Goal: Find specific page/section: Find specific page/section

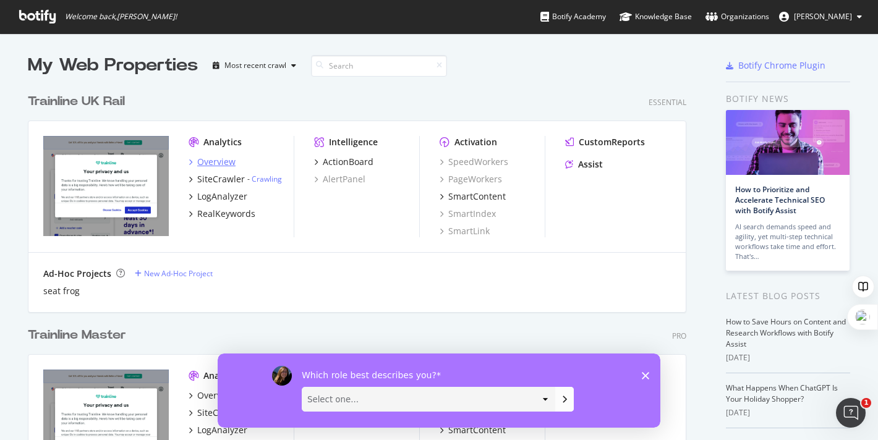
click at [212, 161] on div "Overview" at bounding box center [216, 162] width 38 height 12
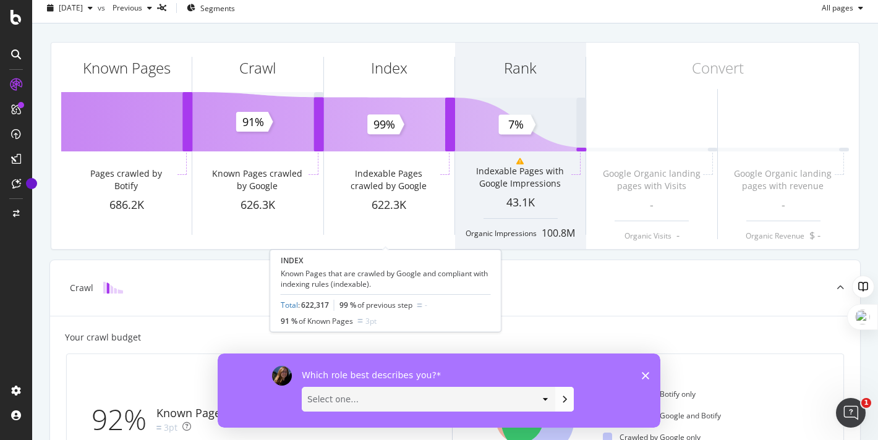
scroll to position [52, 0]
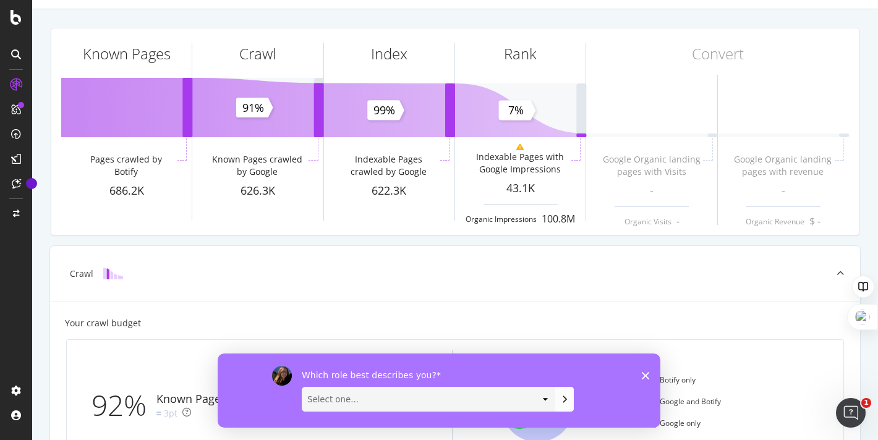
click at [646, 372] on icon "Close survey" at bounding box center [645, 375] width 7 height 7
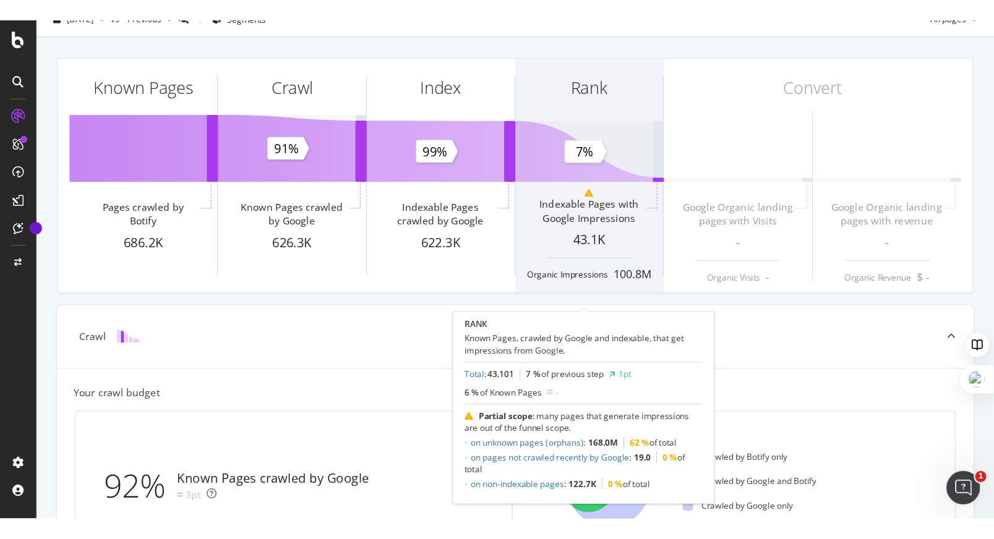
scroll to position [0, 0]
